Goal: Information Seeking & Learning: Find specific fact

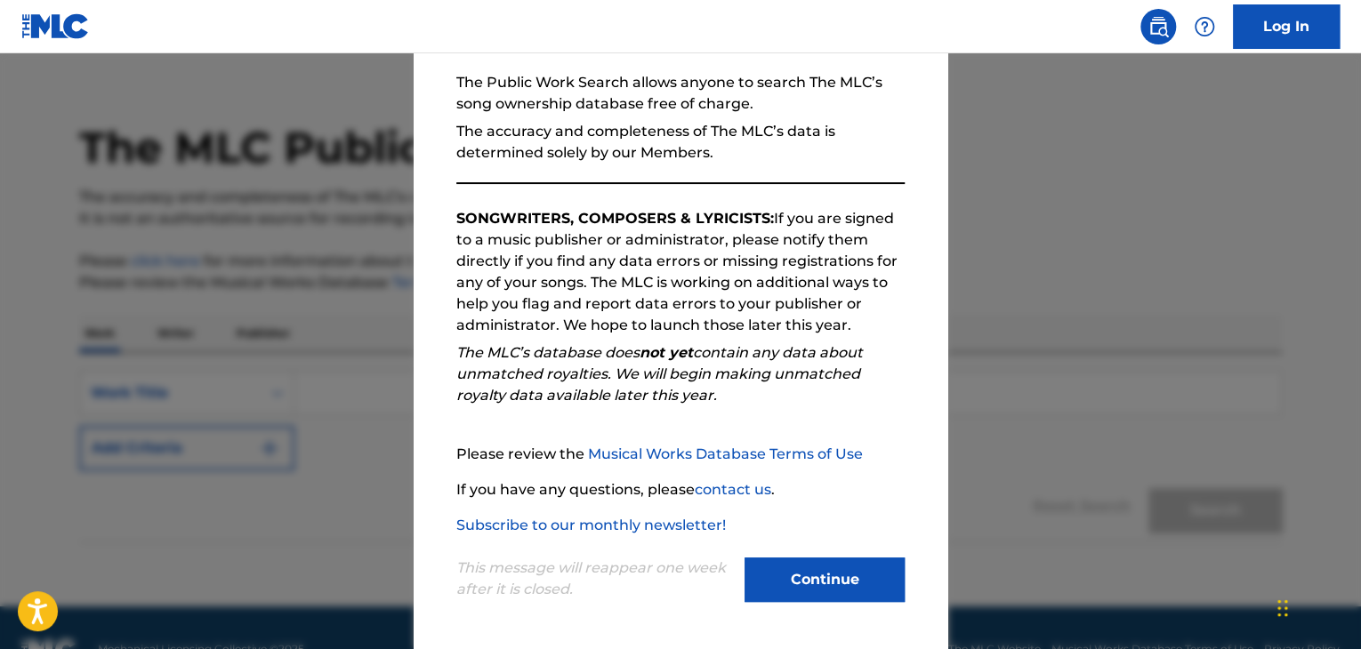
scroll to position [68, 0]
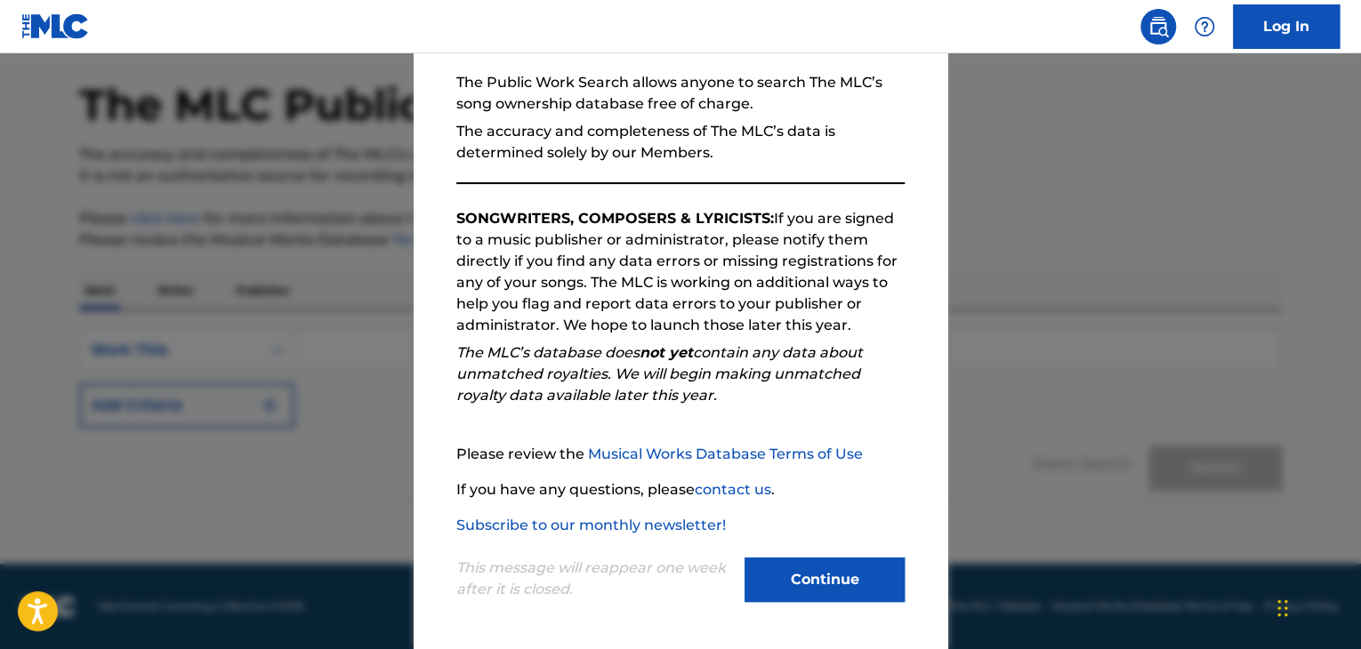
click at [795, 573] on button "Continue" at bounding box center [825, 580] width 160 height 44
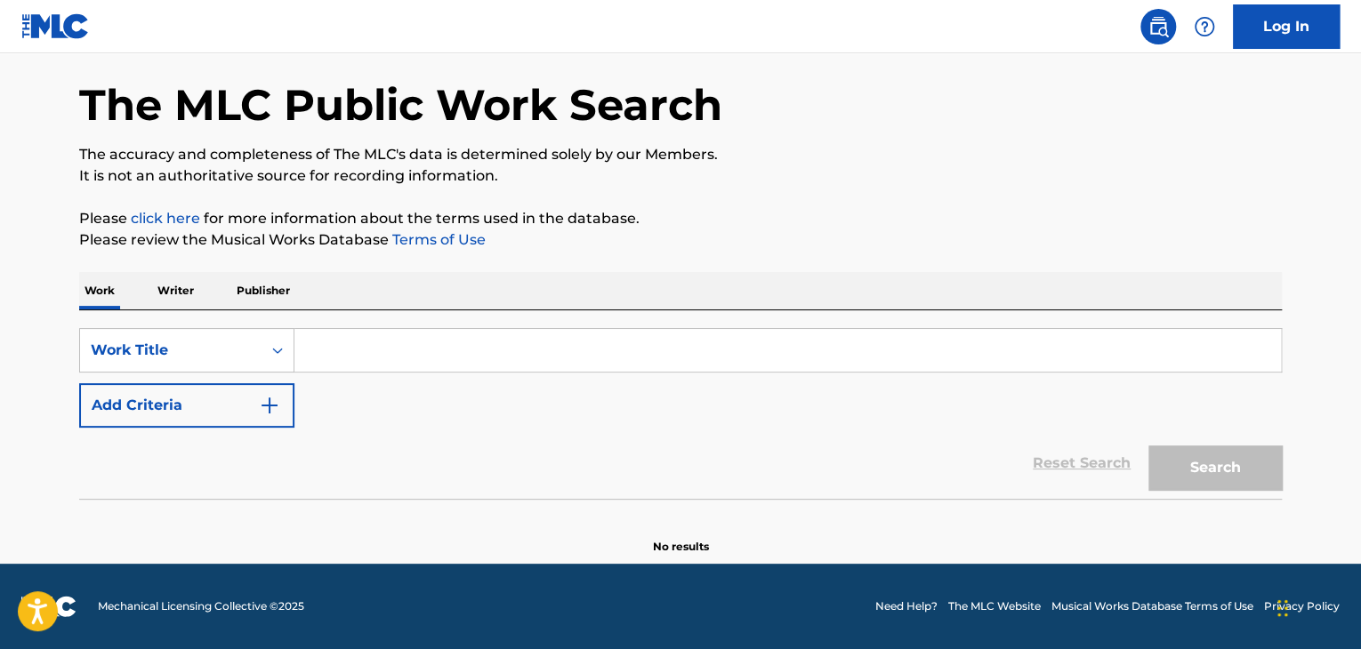
click at [342, 354] on input "Search Form" at bounding box center [787, 350] width 986 height 43
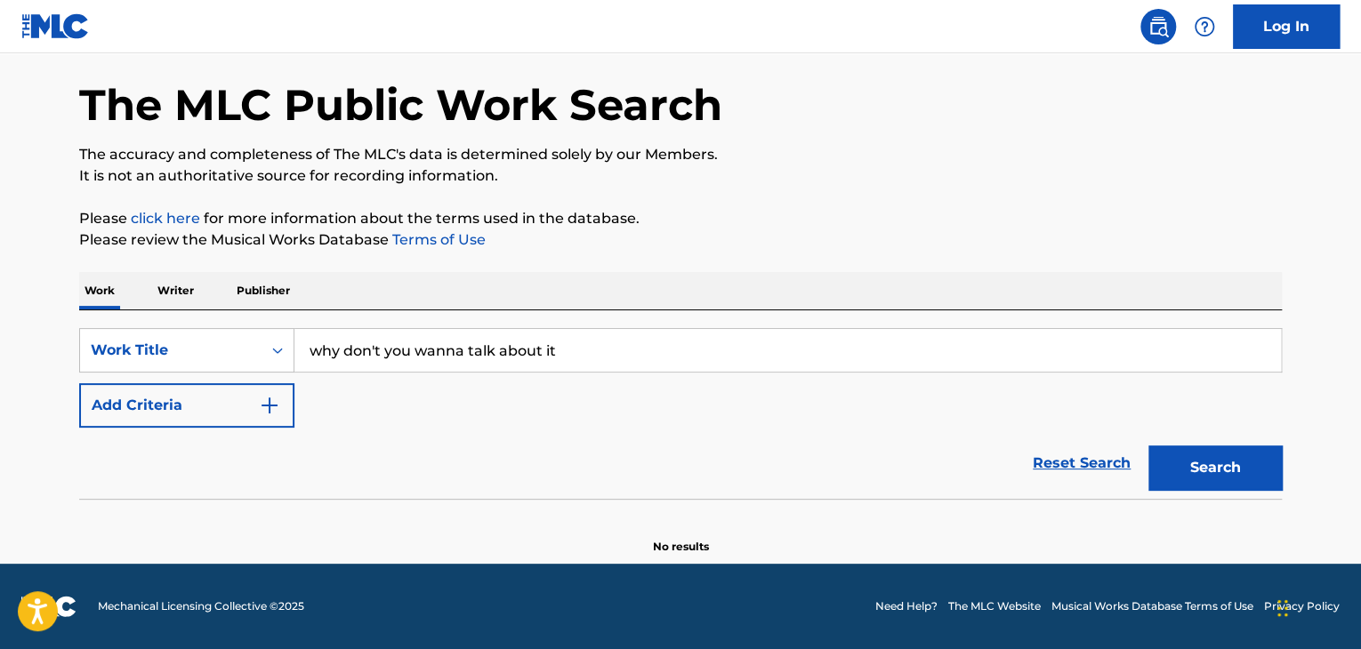
click at [1148, 446] on button "Search" at bounding box center [1214, 468] width 133 height 44
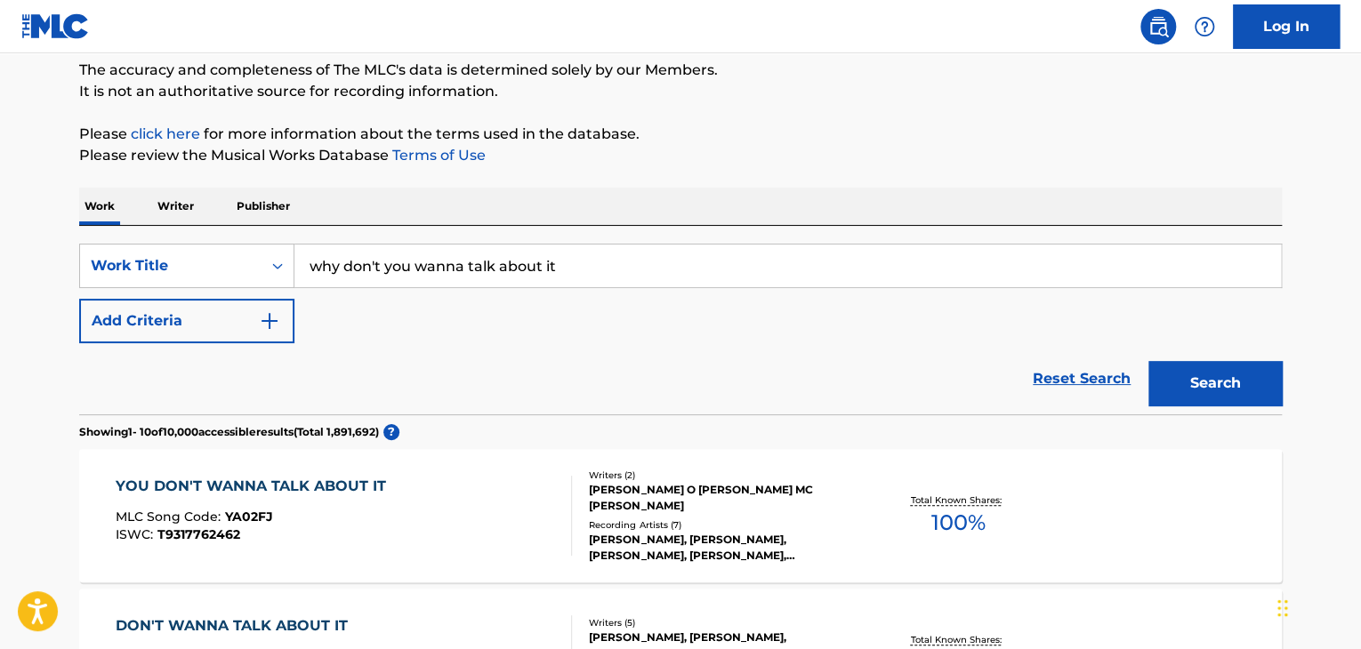
scroll to position [138, 0]
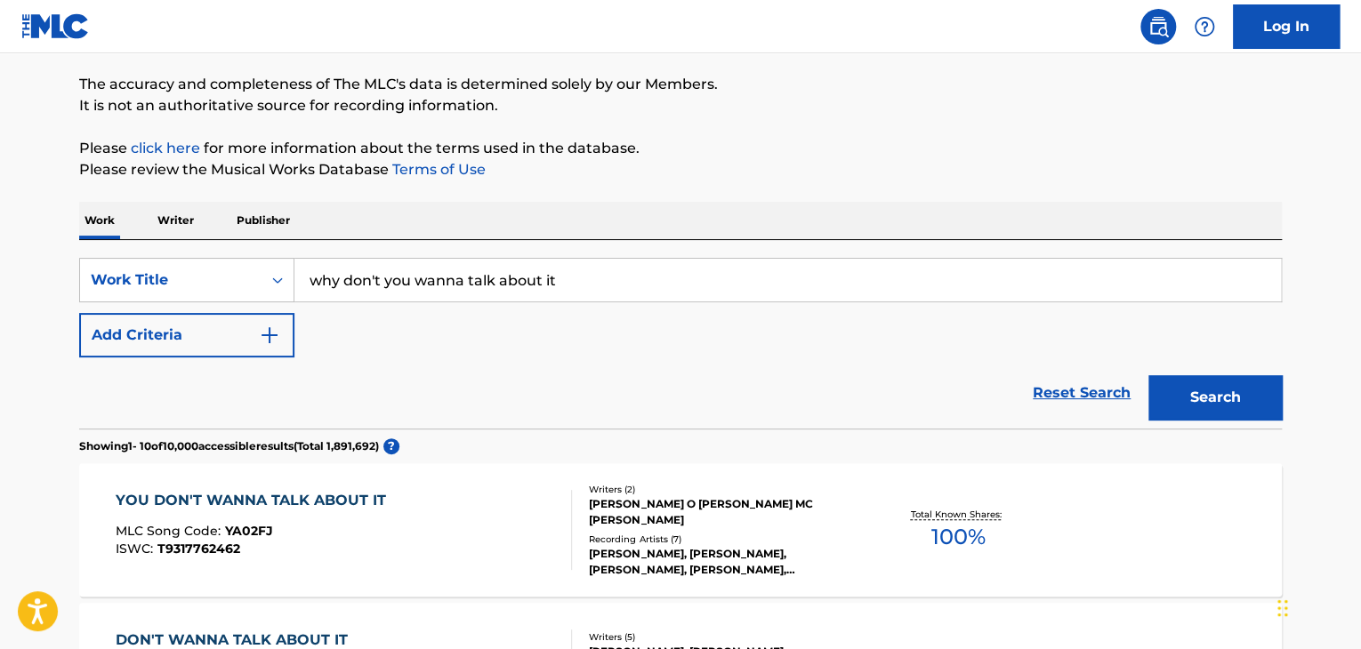
click at [375, 285] on input "why don't you wanna talk about it" at bounding box center [787, 280] width 986 height 43
click at [1148, 375] on button "Search" at bounding box center [1214, 397] width 133 height 44
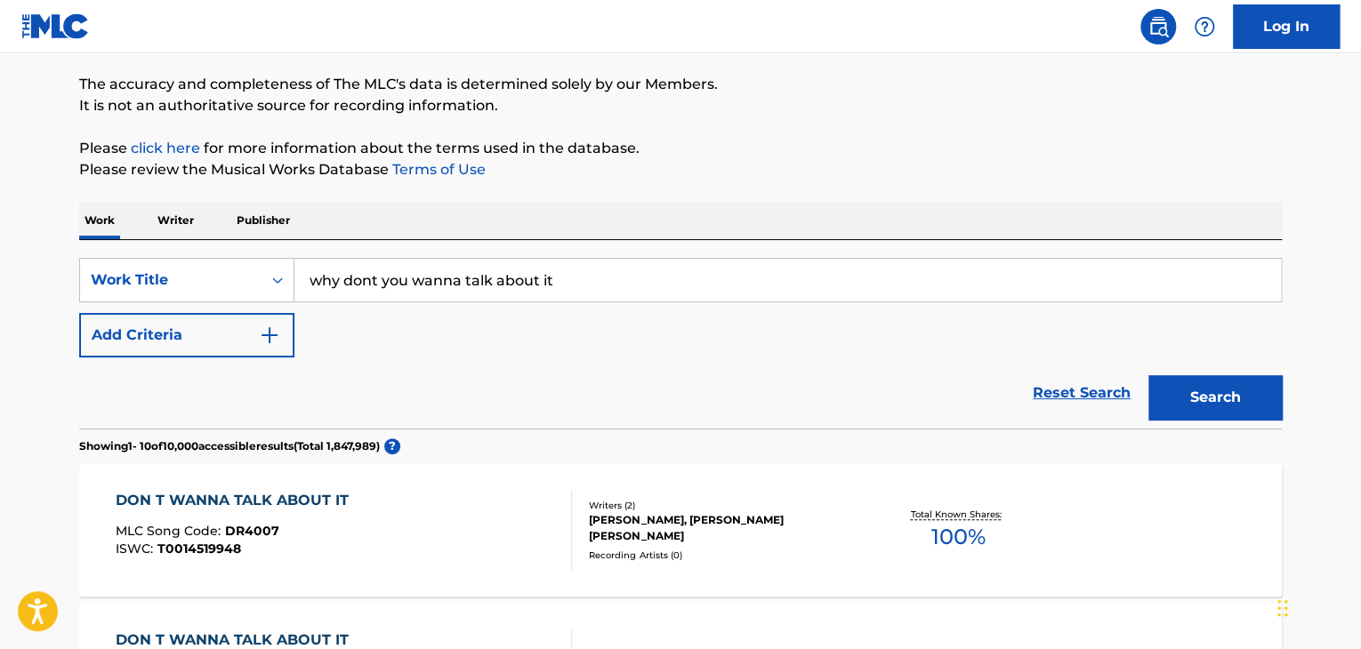
type input "why dont you wanna talk about it"
click at [1148, 375] on button "Search" at bounding box center [1214, 397] width 133 height 44
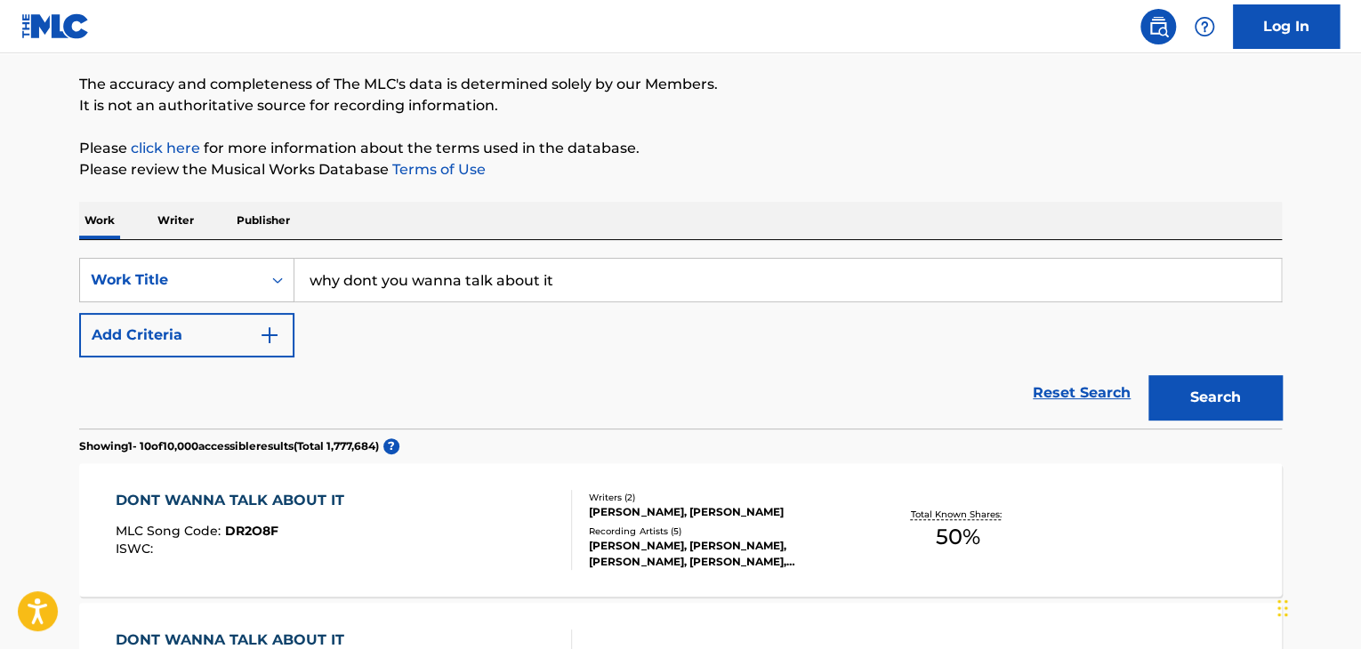
click at [398, 270] on input "why dont you wanna talk about it" at bounding box center [787, 280] width 986 height 43
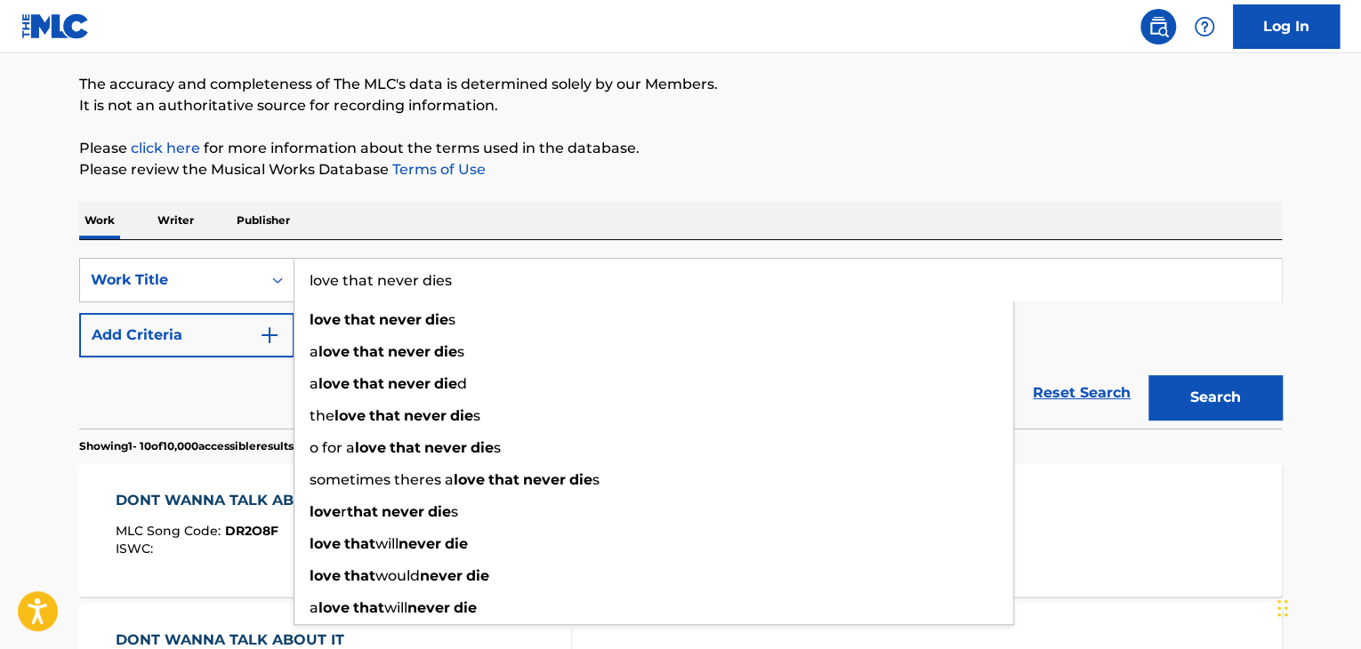
type input "love that never dies"
click at [1148, 375] on button "Search" at bounding box center [1214, 397] width 133 height 44
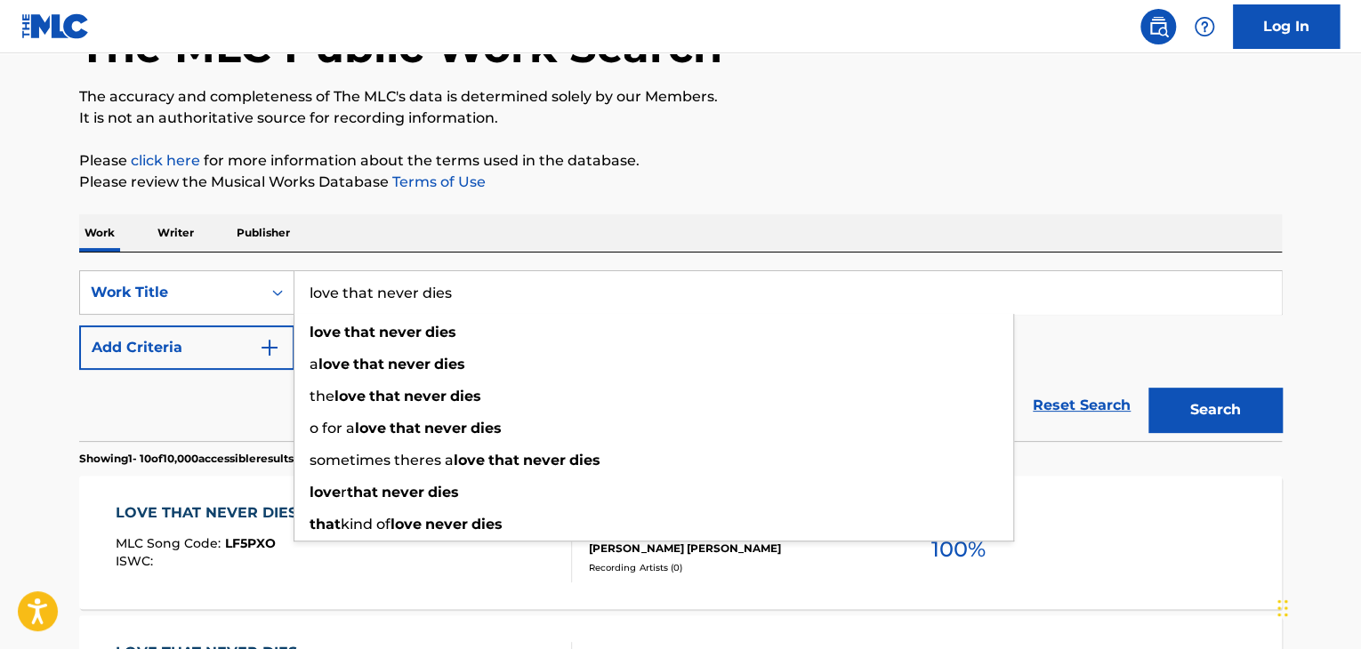
click at [245, 413] on div "Reset Search Search" at bounding box center [680, 405] width 1203 height 71
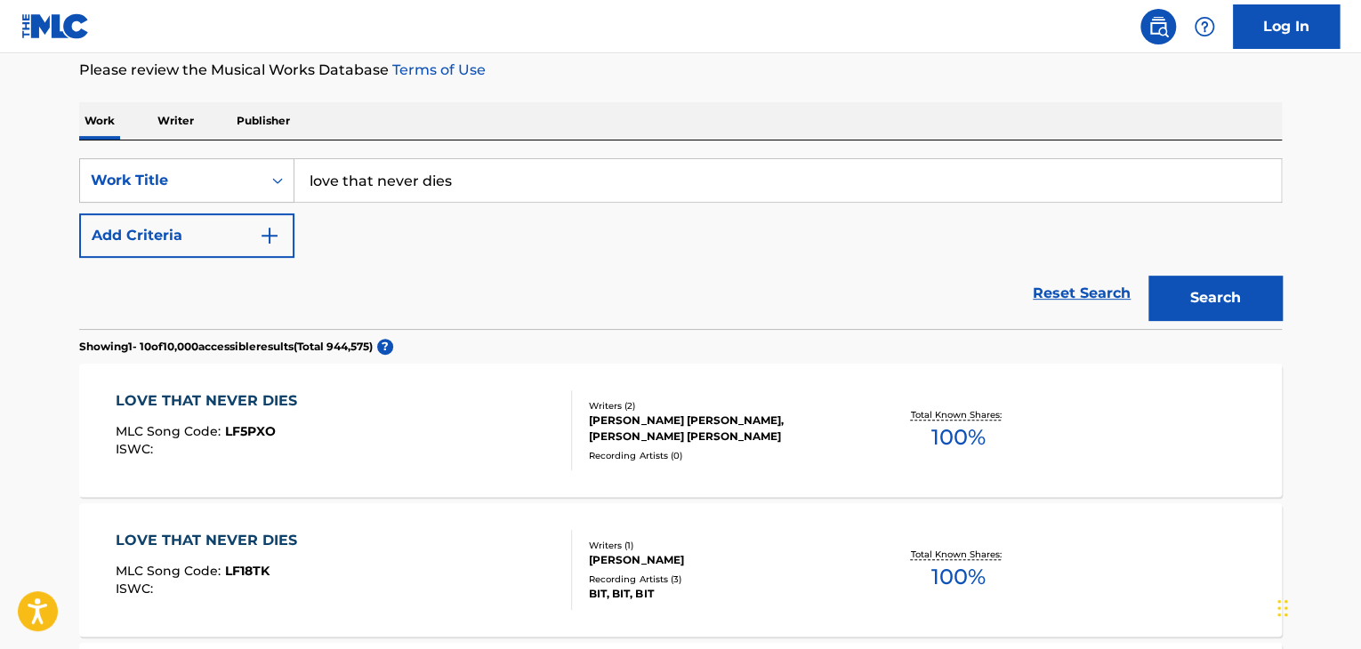
scroll to position [350, 0]
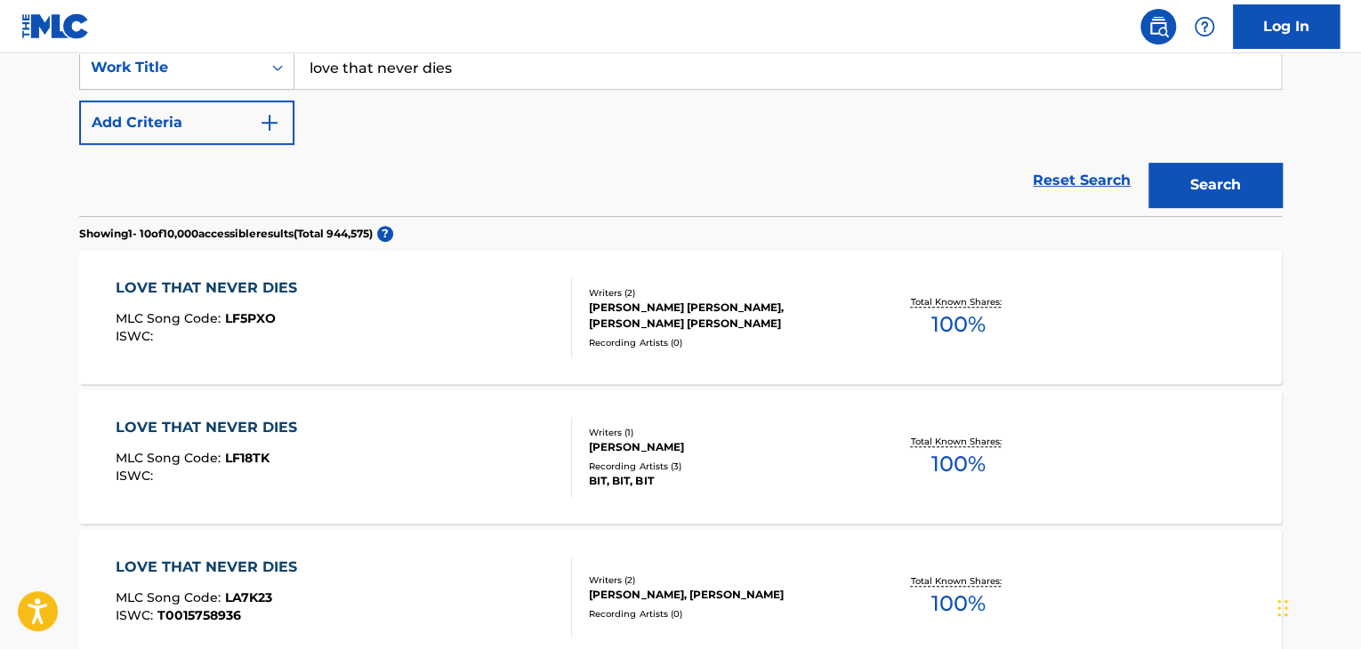
drag, startPoint x: 585, startPoint y: 332, endPoint x: 614, endPoint y: 201, distance: 133.8
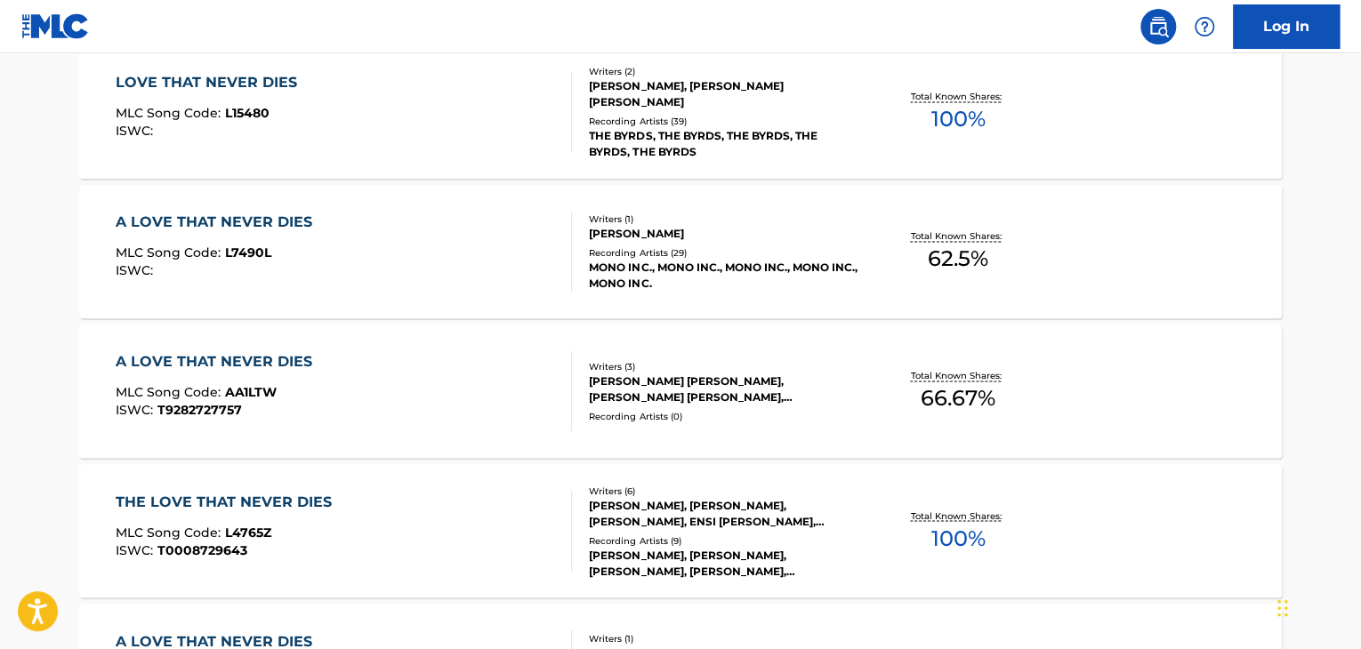
scroll to position [1260, 0]
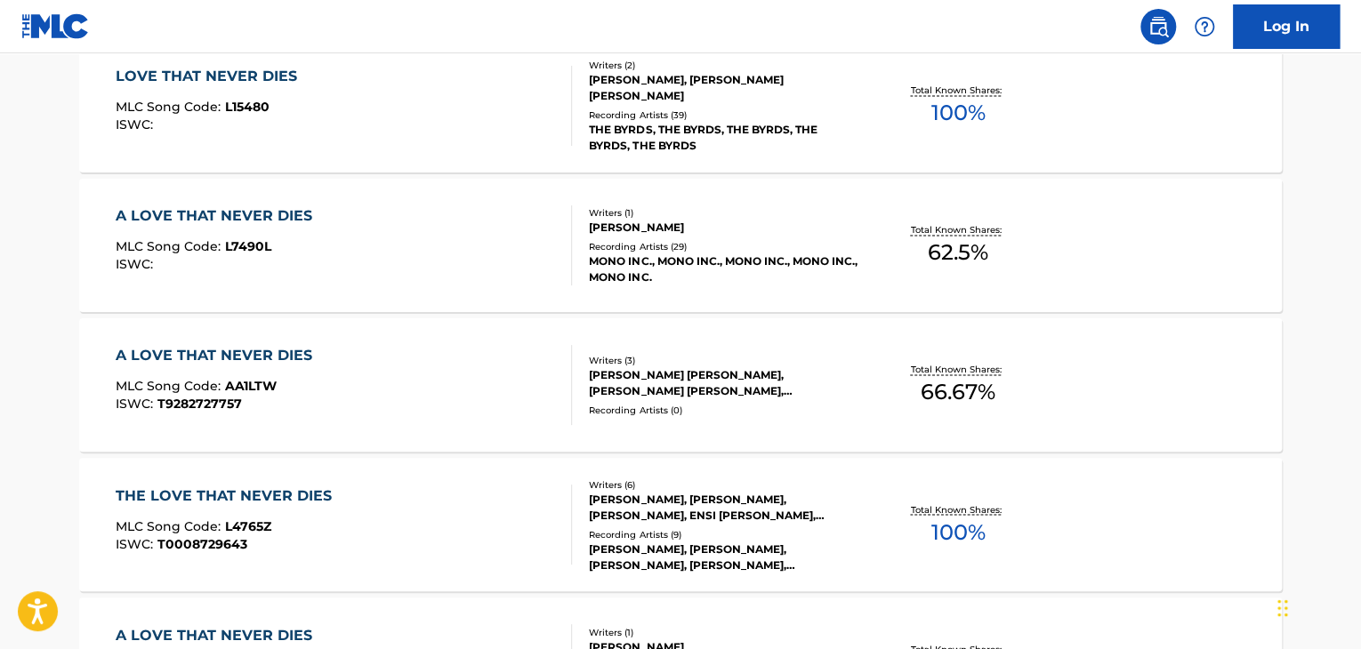
click at [540, 354] on div "A LOVE THAT NEVER DIES MLC Song Code : AA1LTW ISWC : T9282727757" at bounding box center [344, 385] width 457 height 80
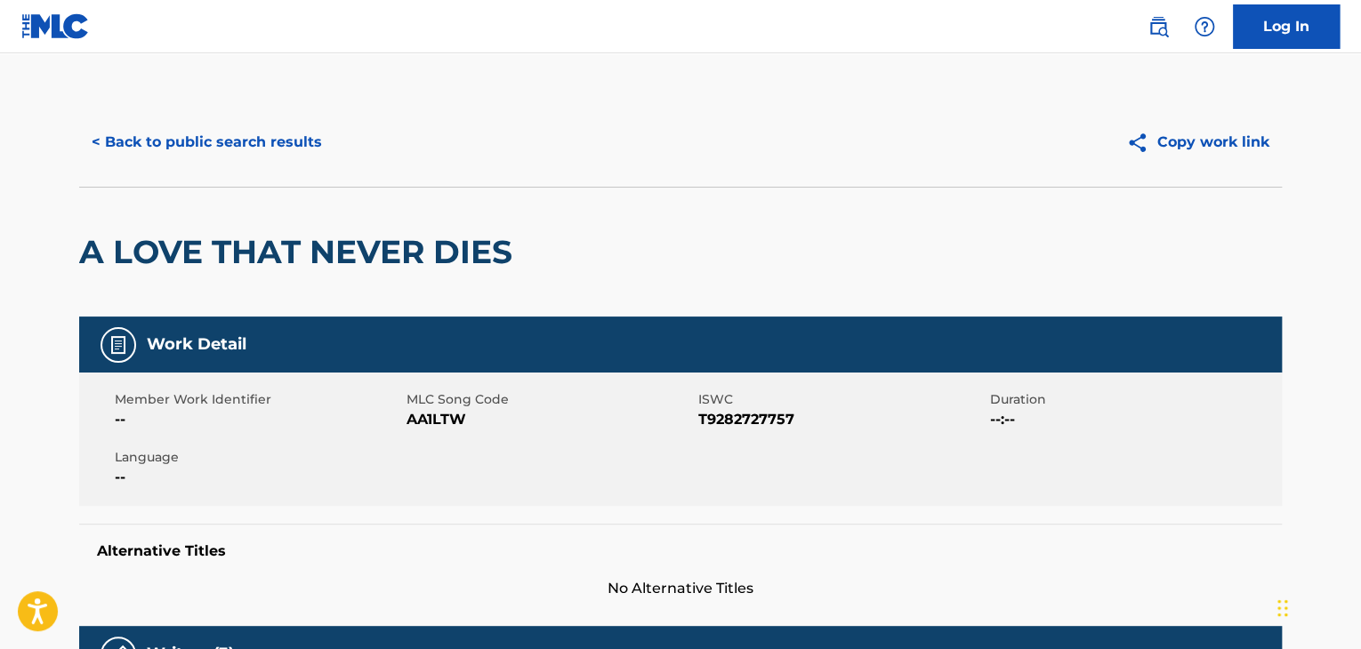
click at [158, 145] on button "< Back to public search results" at bounding box center [206, 142] width 255 height 44
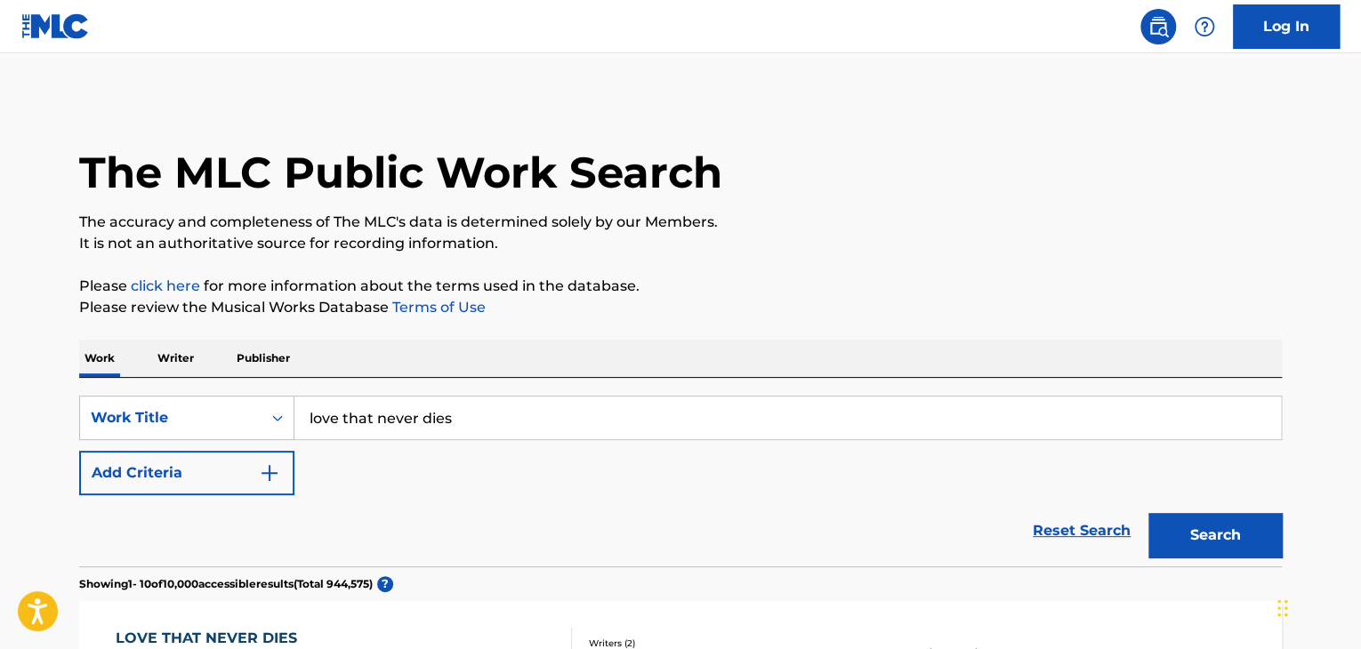
click at [163, 445] on div "SearchWithCriteria4f34ffad-766e-4e8b-adfb-bc3645caca19 Work Title love that nev…" at bounding box center [680, 446] width 1203 height 100
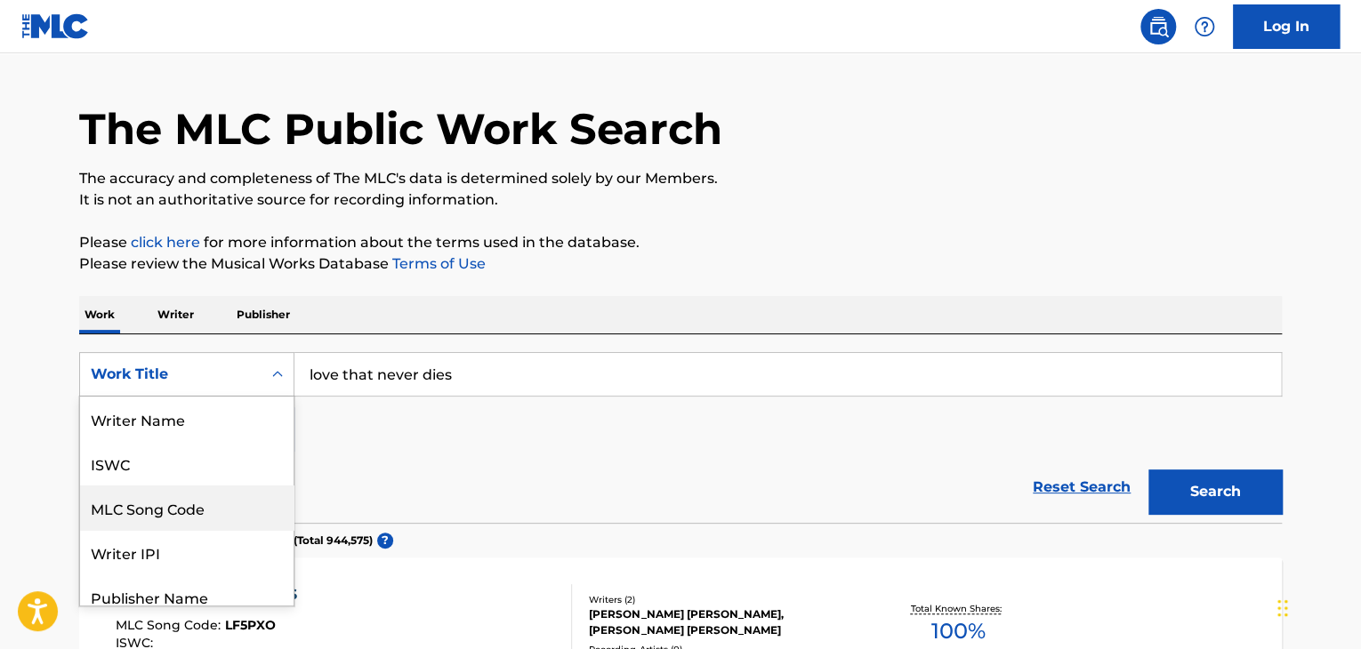
click at [168, 397] on div "8 results available. Use Up and Down to choose options, press Enter to select t…" at bounding box center [186, 374] width 215 height 44
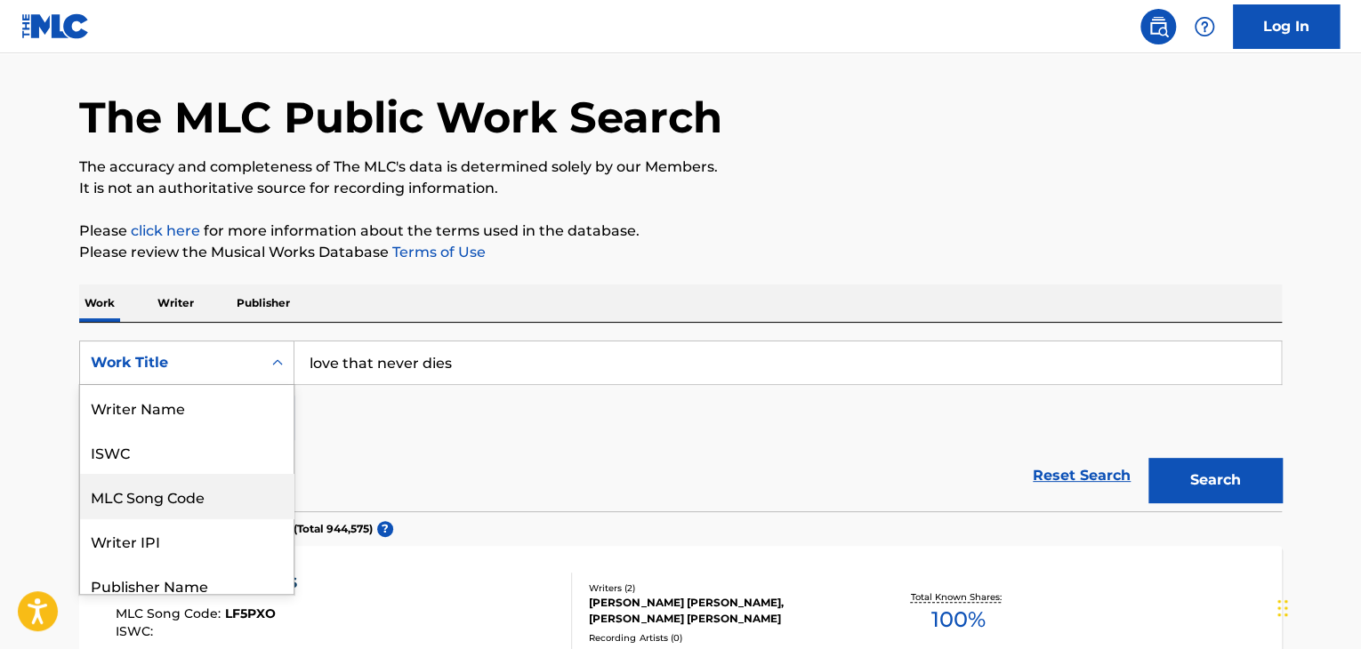
scroll to position [89, 0]
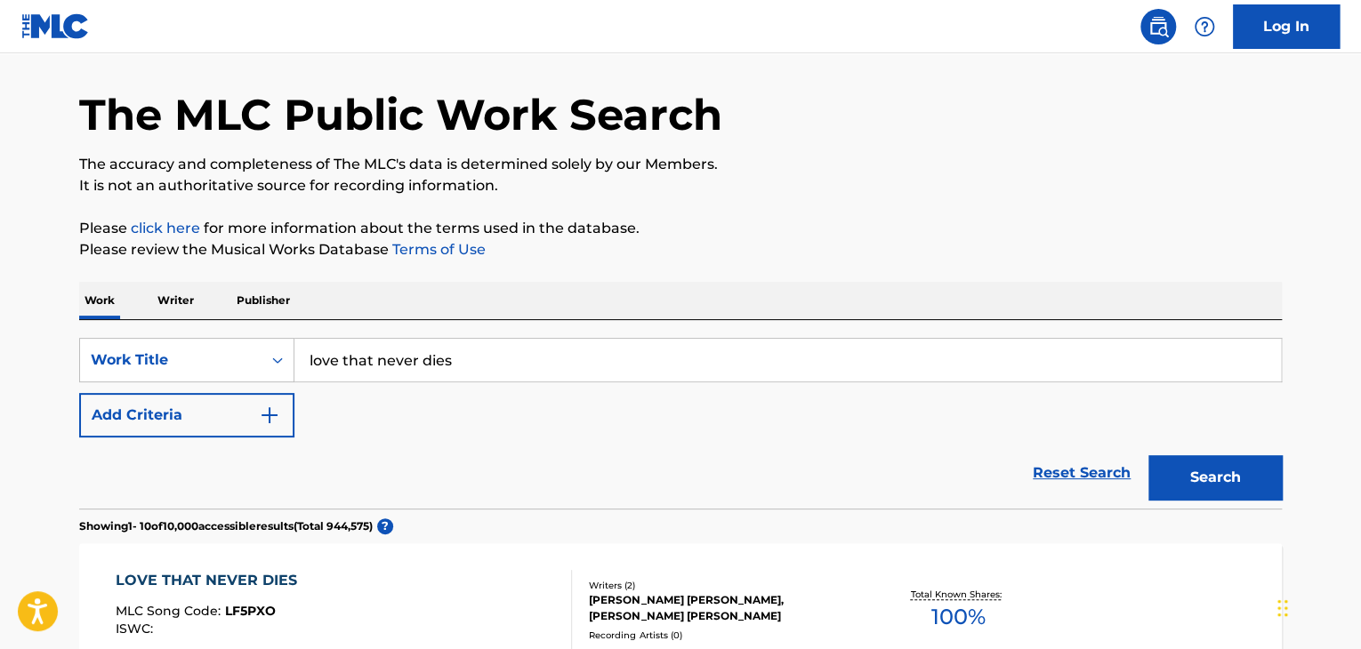
drag, startPoint x: 208, startPoint y: 369, endPoint x: 273, endPoint y: 351, distance: 67.3
click at [208, 368] on div "Work Title" at bounding box center [171, 360] width 160 height 21
click at [335, 353] on input "love that never dies" at bounding box center [787, 360] width 986 height 43
click at [336, 353] on input "love that never dies" at bounding box center [787, 360] width 986 height 43
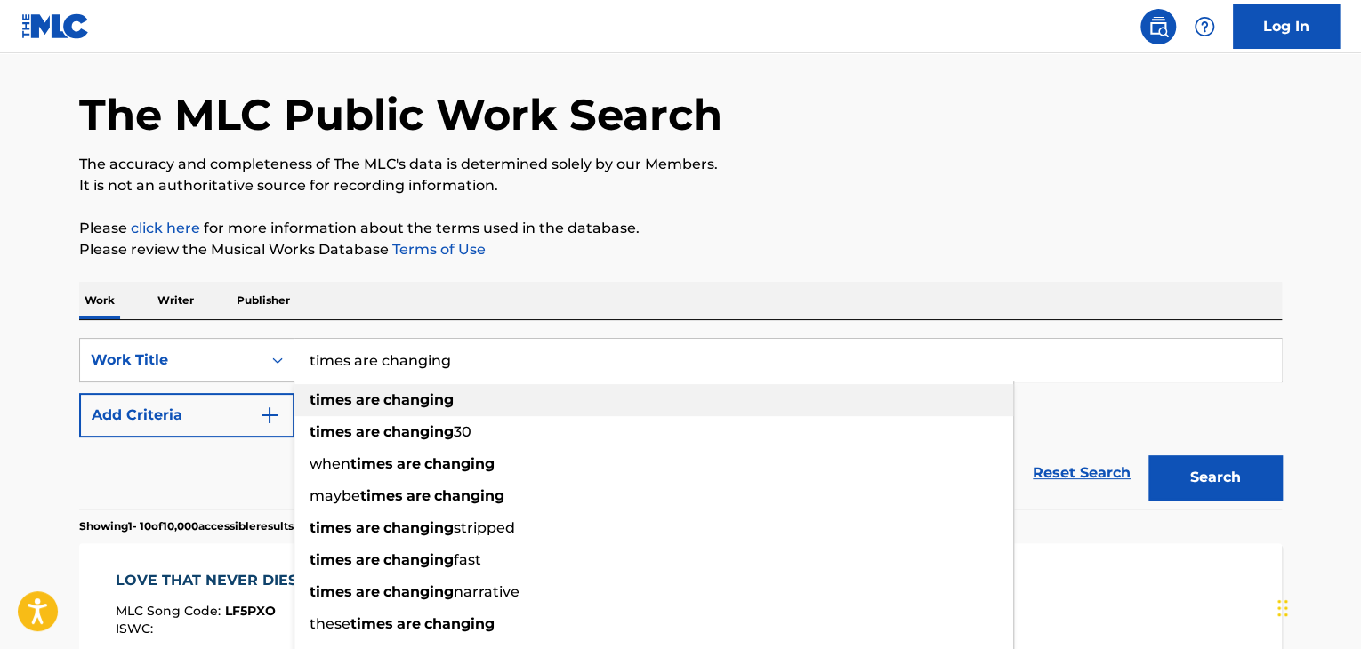
type input "times are changing"
click at [363, 399] on strong "are" at bounding box center [368, 399] width 24 height 17
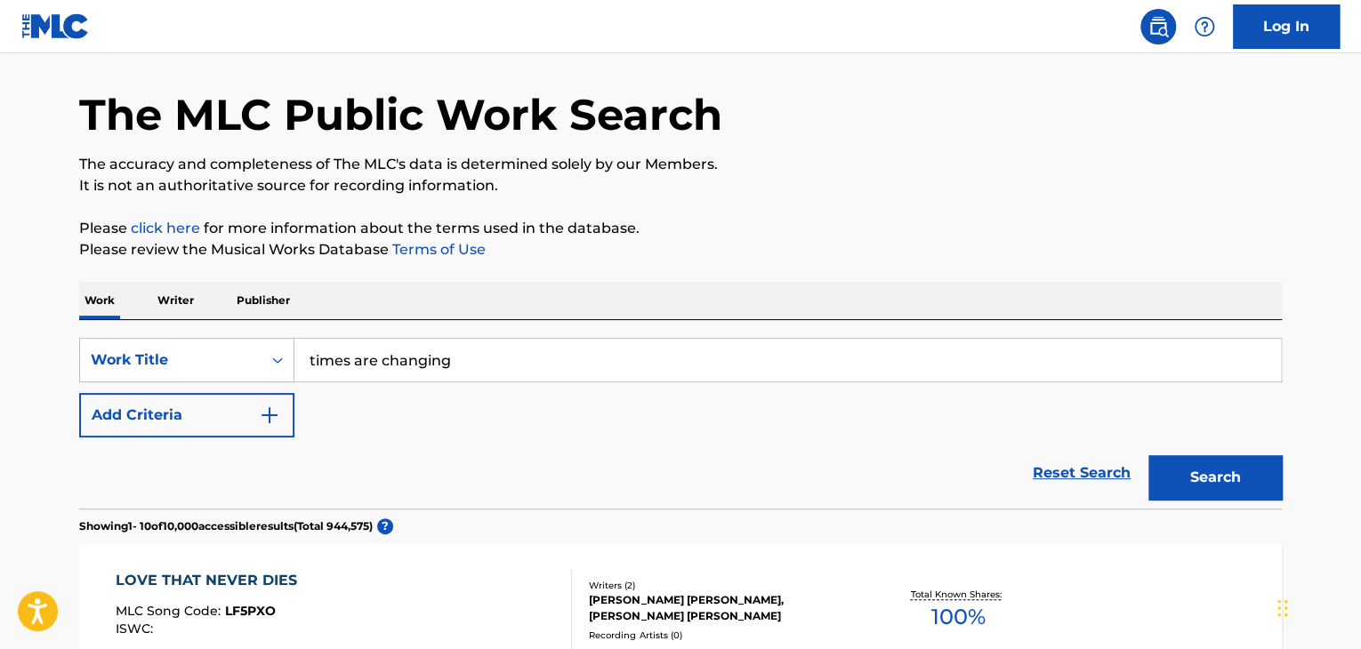
click at [246, 419] on button "Add Criteria" at bounding box center [186, 415] width 215 height 44
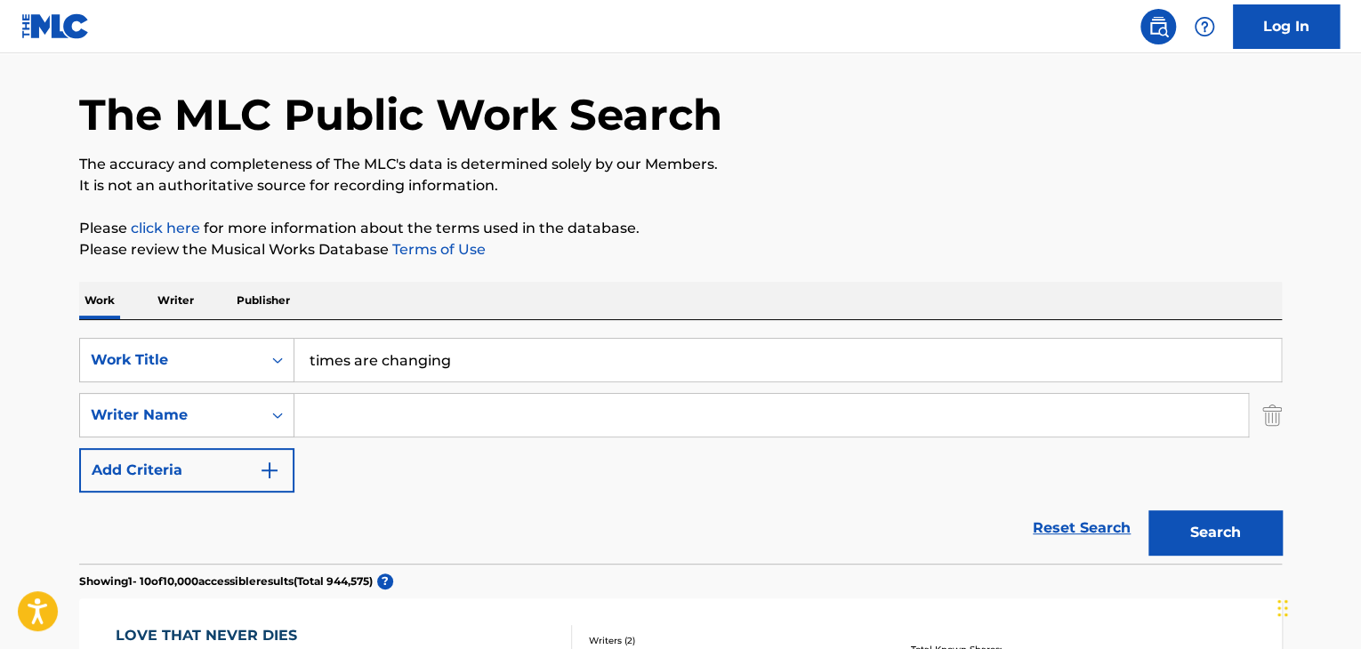
click at [366, 423] on input "Search Form" at bounding box center [771, 415] width 954 height 43
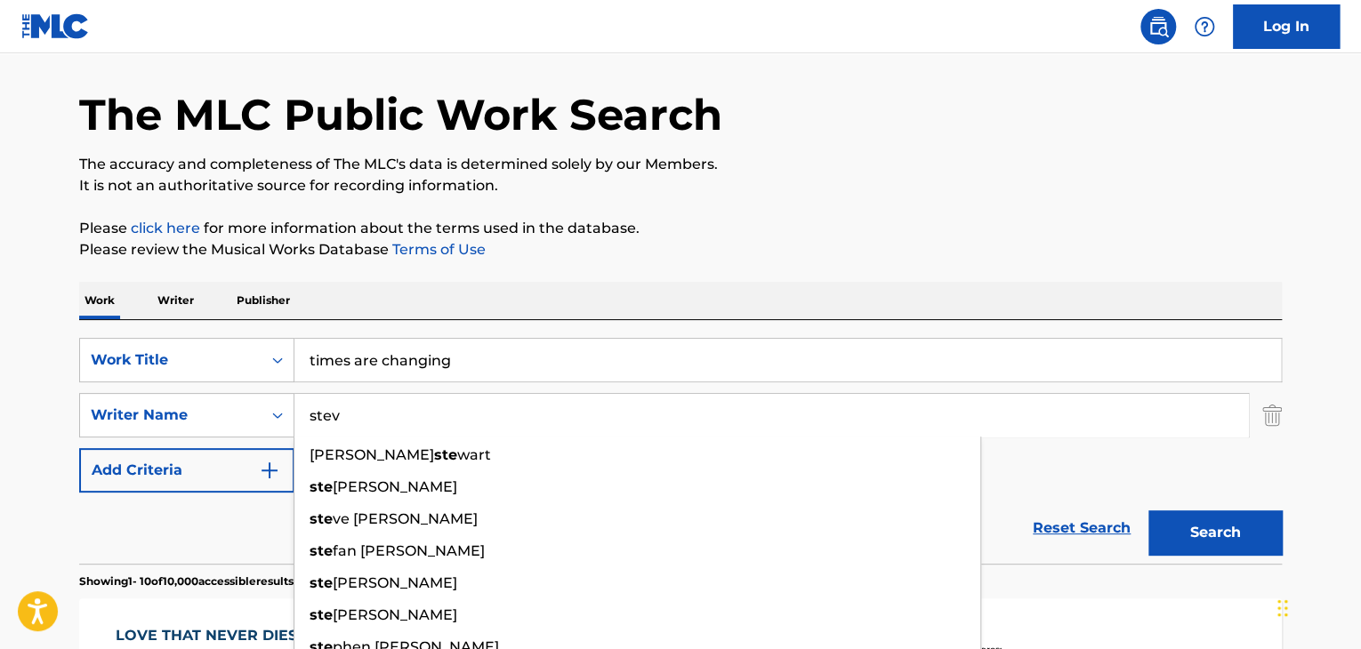
type input "[PERSON_NAME]"
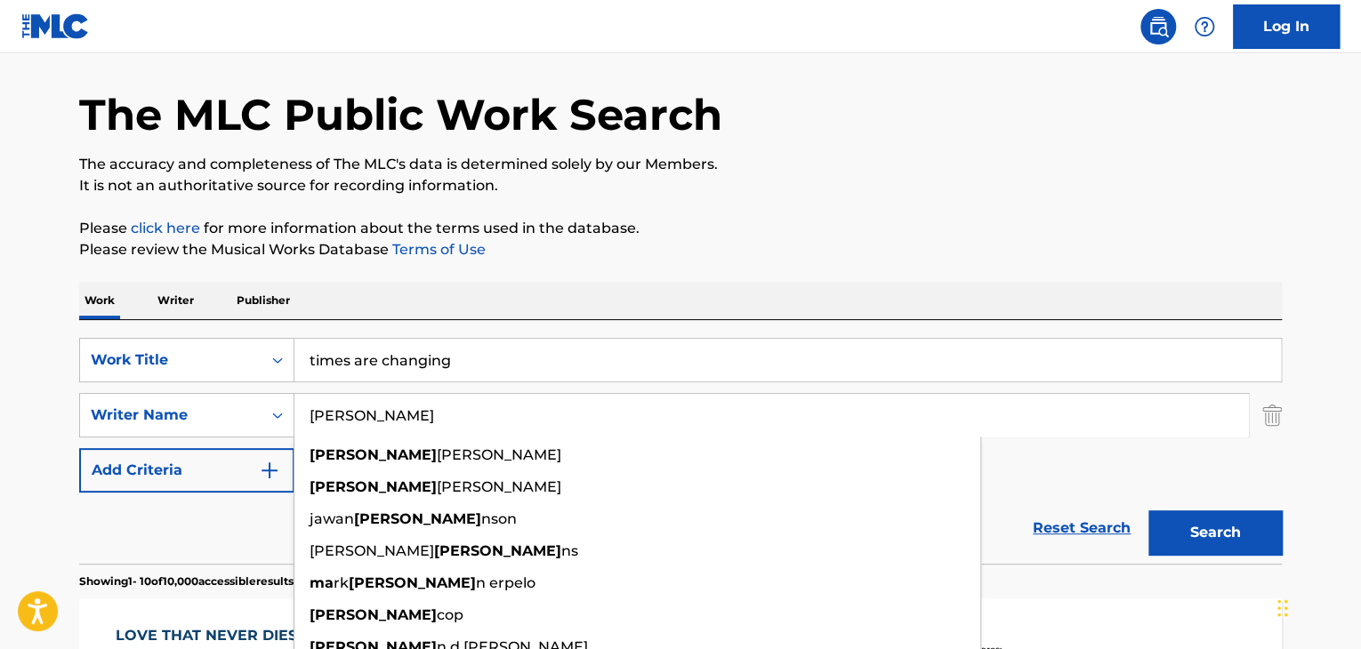
type input "[PERSON_NAME]"
click at [1148, 511] on button "Search" at bounding box center [1214, 533] width 133 height 44
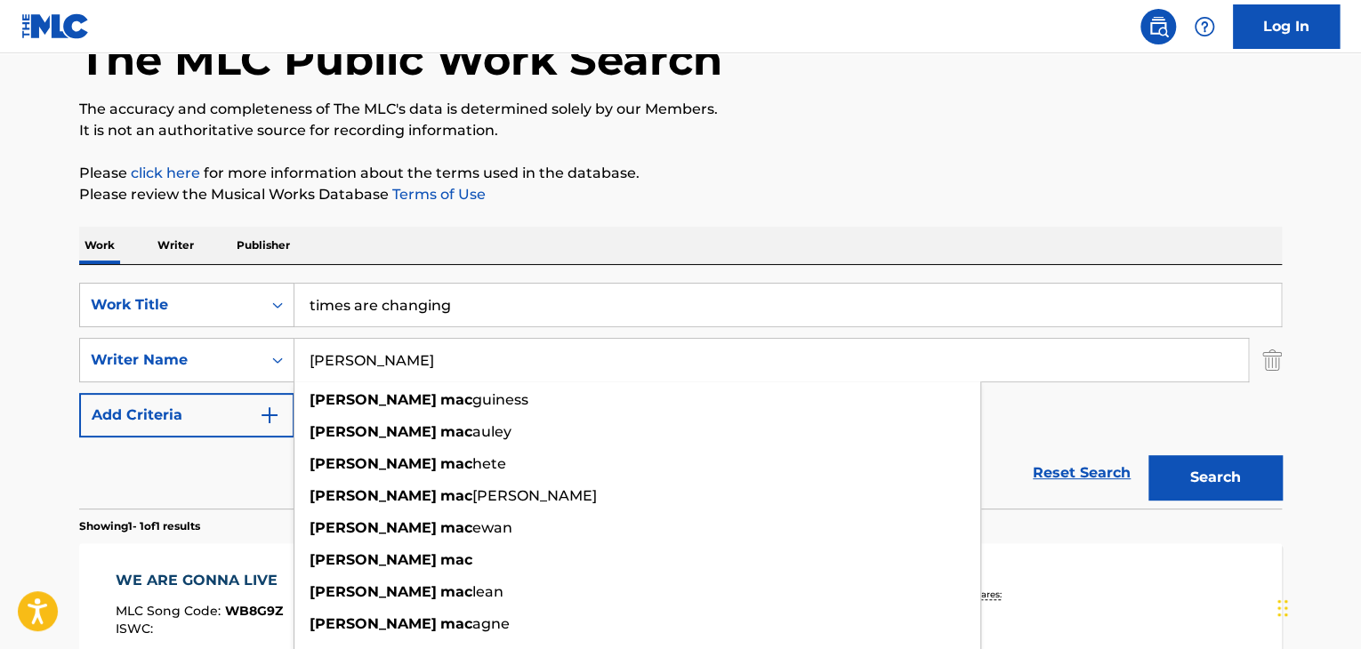
scroll to position [125, 0]
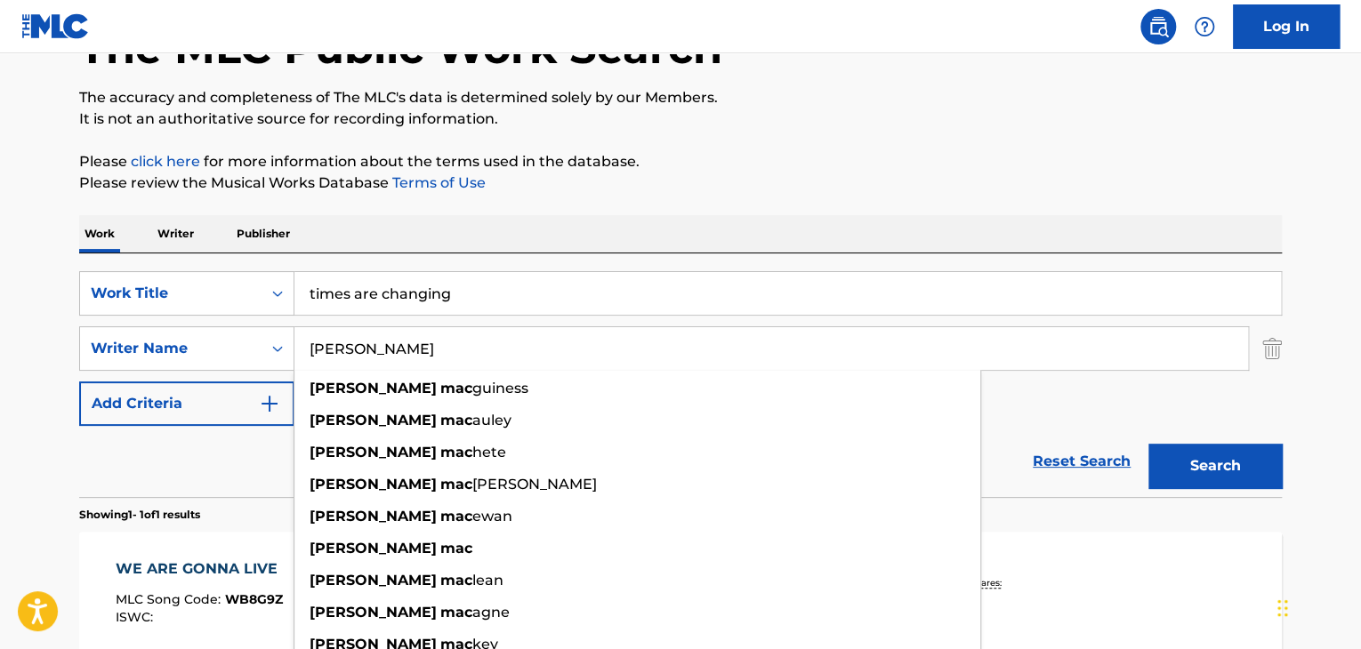
click at [396, 290] on input "times are changing" at bounding box center [787, 293] width 986 height 43
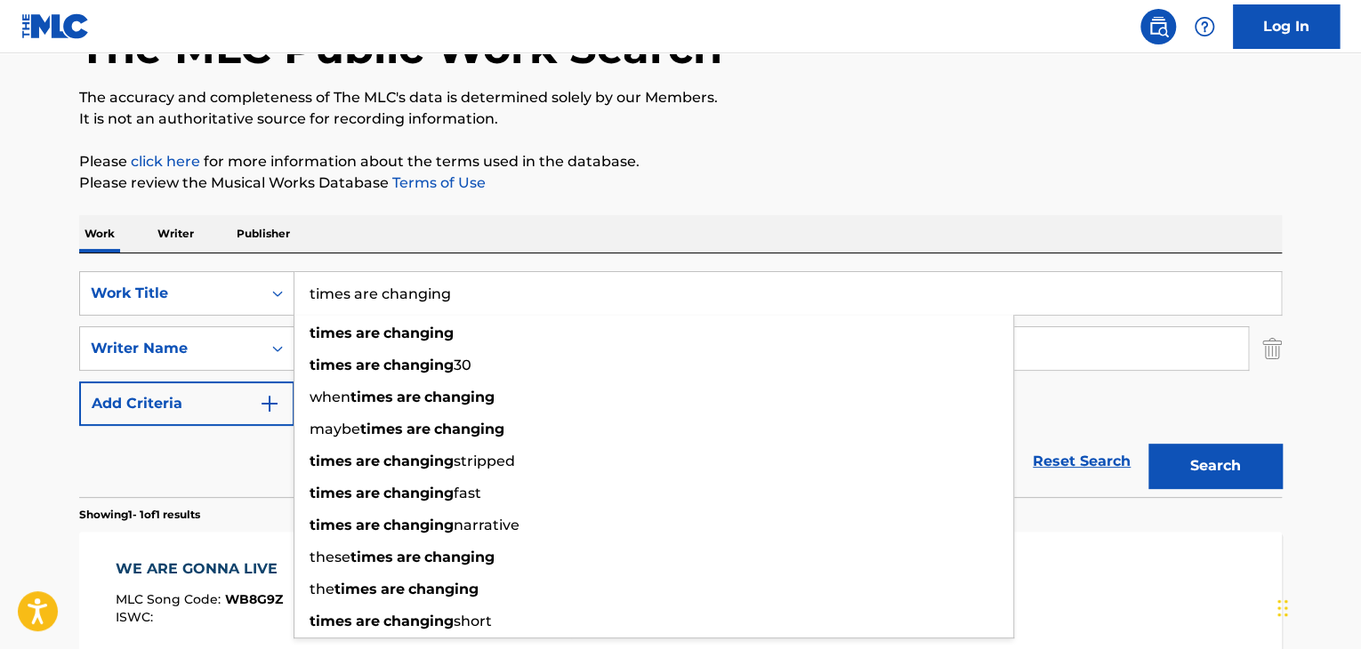
click at [396, 289] on input "times are changing" at bounding box center [787, 293] width 986 height 43
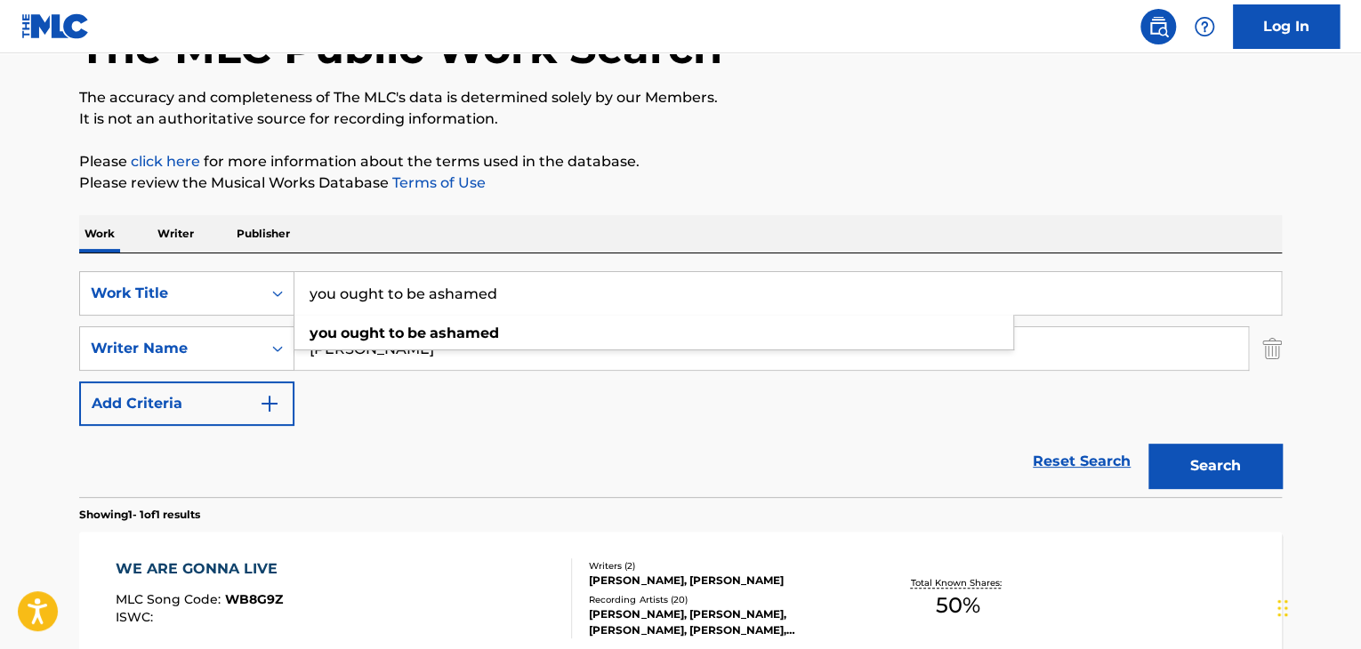
type input "you ought to be ashamed"
click at [449, 334] on strong "ashamed" at bounding box center [464, 333] width 69 height 17
click at [1220, 468] on button "Search" at bounding box center [1214, 466] width 133 height 44
